Goal: Task Accomplishment & Management: Use online tool/utility

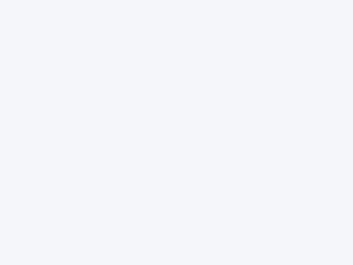
click at [177, 132] on div at bounding box center [176, 132] width 353 height 265
